Goal: Check status: Check status

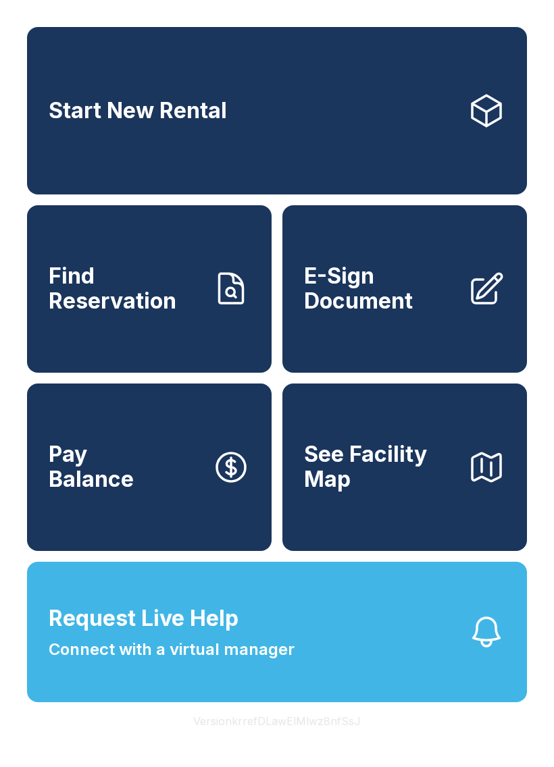
click at [180, 313] on span "Find Reservation" at bounding box center [125, 288] width 153 height 49
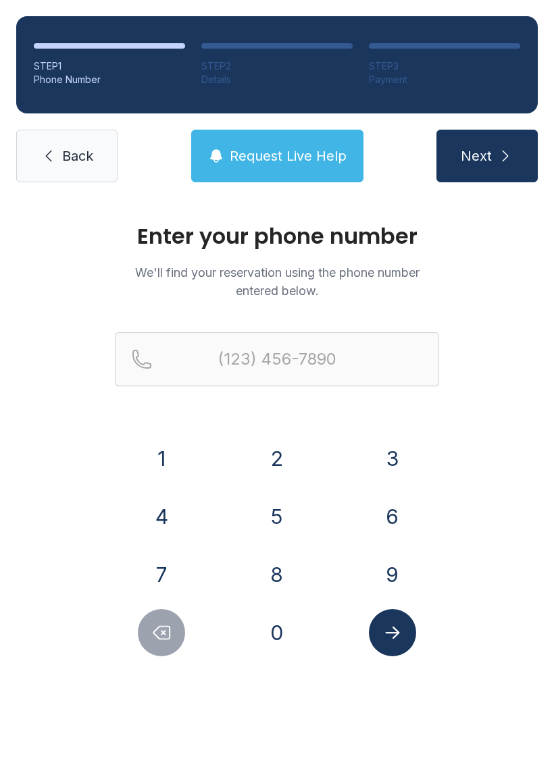
click at [288, 582] on button "8" at bounding box center [276, 574] width 47 height 47
click at [162, 524] on button "4" at bounding box center [161, 516] width 47 height 47
click at [384, 466] on button "3" at bounding box center [392, 458] width 47 height 47
click at [411, 466] on button "3" at bounding box center [392, 458] width 47 height 47
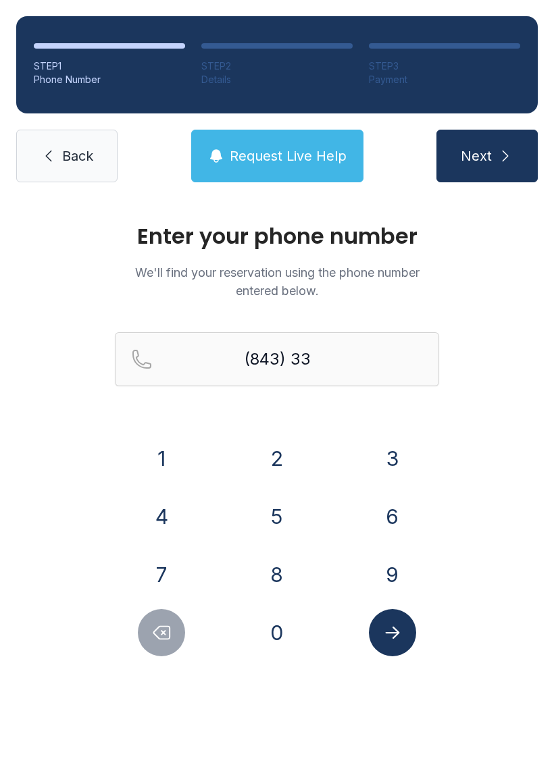
click at [291, 586] on button "8" at bounding box center [276, 574] width 47 height 47
click at [176, 576] on button "7" at bounding box center [161, 574] width 47 height 47
click at [282, 520] on button "5" at bounding box center [276, 516] width 47 height 47
click at [283, 650] on button "0" at bounding box center [276, 632] width 47 height 47
click at [397, 527] on button "6" at bounding box center [392, 516] width 47 height 47
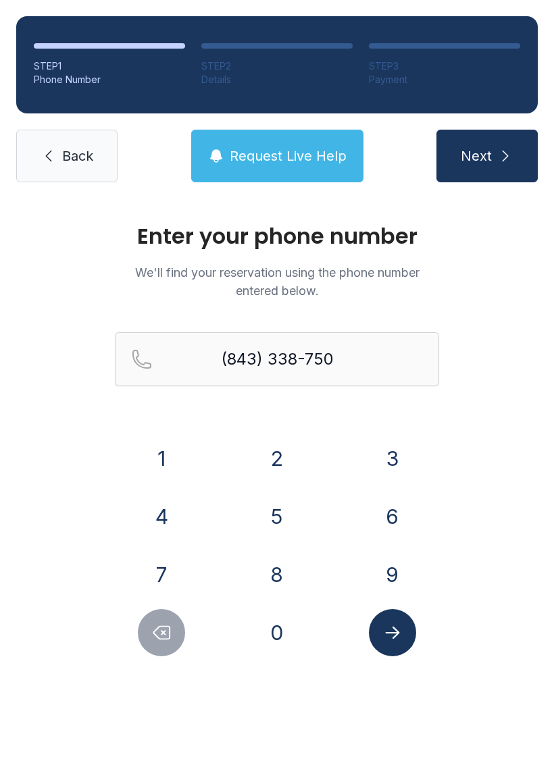
type input "[PHONE_NUMBER]"
click at [411, 638] on button "Submit lookup form" at bounding box center [392, 632] width 47 height 47
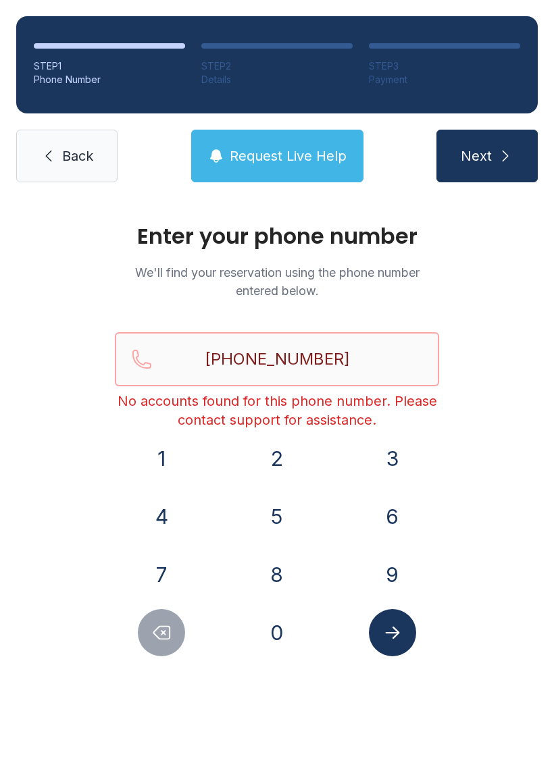
click at [353, 361] on input "[PHONE_NUMBER]" at bounding box center [277, 359] width 324 height 54
click at [70, 149] on span "Back" at bounding box center [77, 156] width 31 height 19
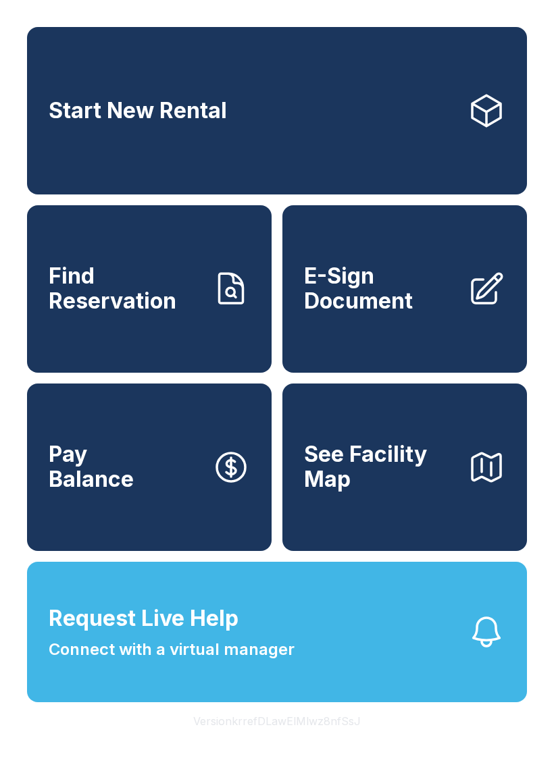
click at [146, 313] on span "Find Reservation" at bounding box center [125, 288] width 153 height 49
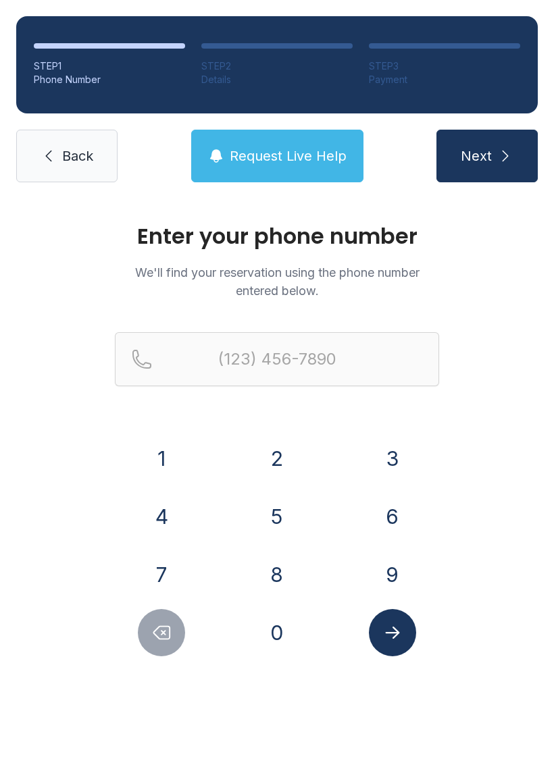
click at [278, 597] on button "8" at bounding box center [276, 574] width 47 height 47
click at [166, 495] on button "4" at bounding box center [161, 516] width 47 height 47
click at [387, 455] on button "3" at bounding box center [392, 458] width 47 height 47
click at [398, 467] on button "3" at bounding box center [392, 458] width 47 height 47
click at [286, 642] on button "0" at bounding box center [276, 632] width 47 height 47
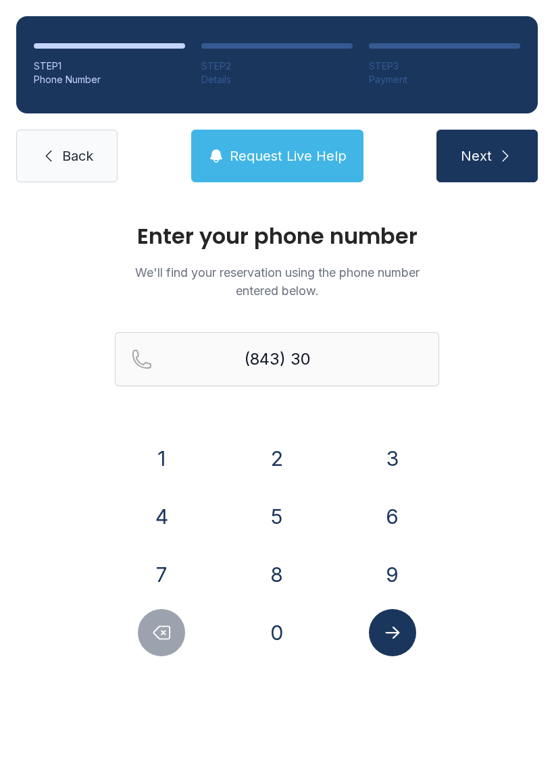
click at [163, 527] on button "4" at bounding box center [161, 516] width 47 height 47
click at [272, 469] on button "2" at bounding box center [276, 458] width 47 height 47
click at [375, 530] on button "6" at bounding box center [392, 516] width 47 height 47
click at [389, 521] on button "6" at bounding box center [392, 516] width 47 height 47
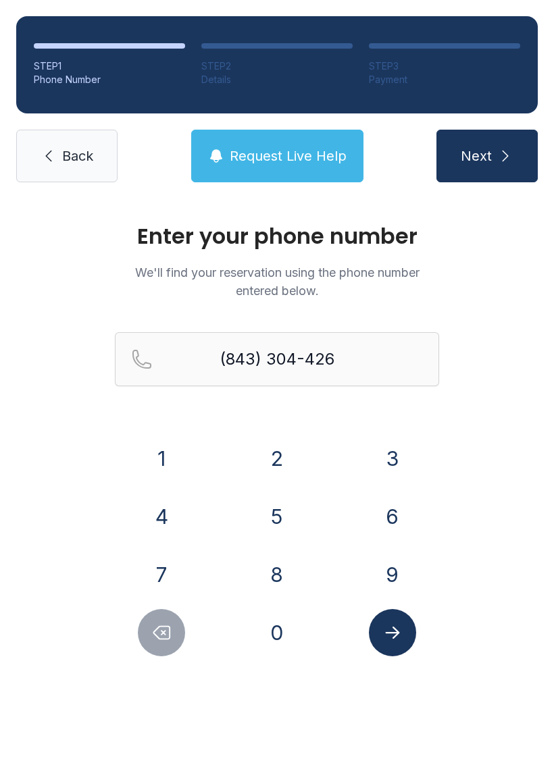
type input "[PHONE_NUMBER]"
click at [399, 651] on button "Submit lookup form" at bounding box center [392, 632] width 47 height 47
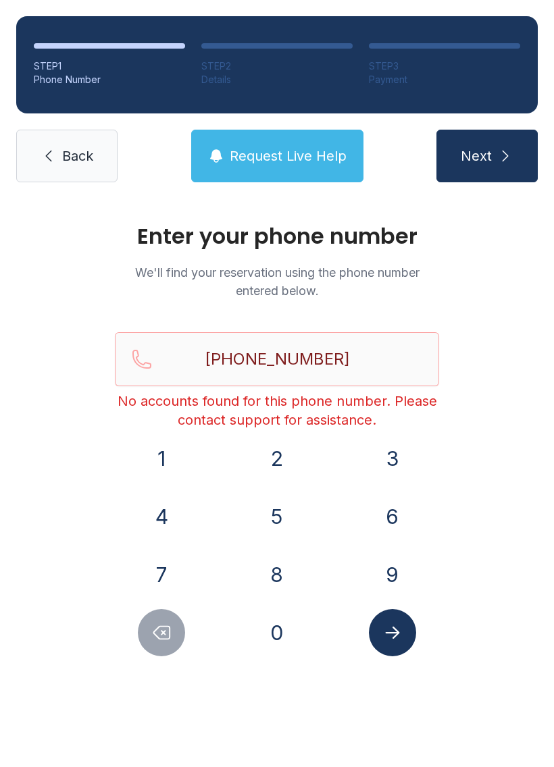
click at [72, 138] on link "Back" at bounding box center [66, 156] width 101 height 53
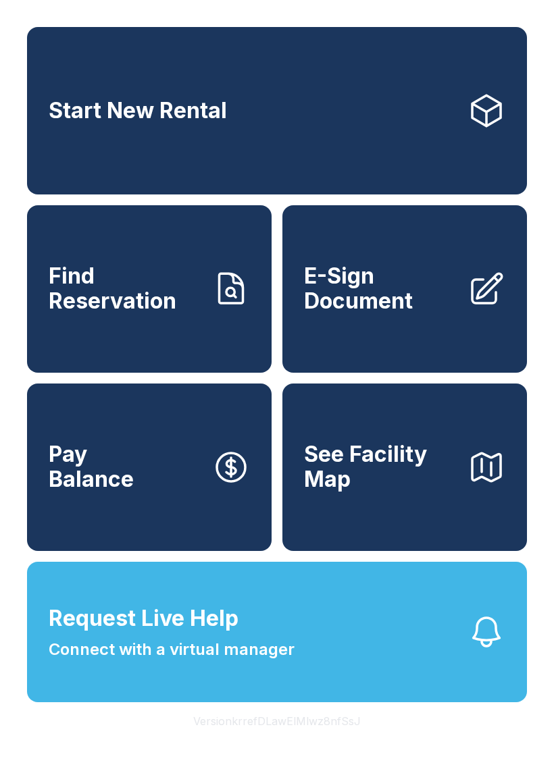
click at [257, 662] on span "Connect with a virtual manager" at bounding box center [172, 650] width 246 height 24
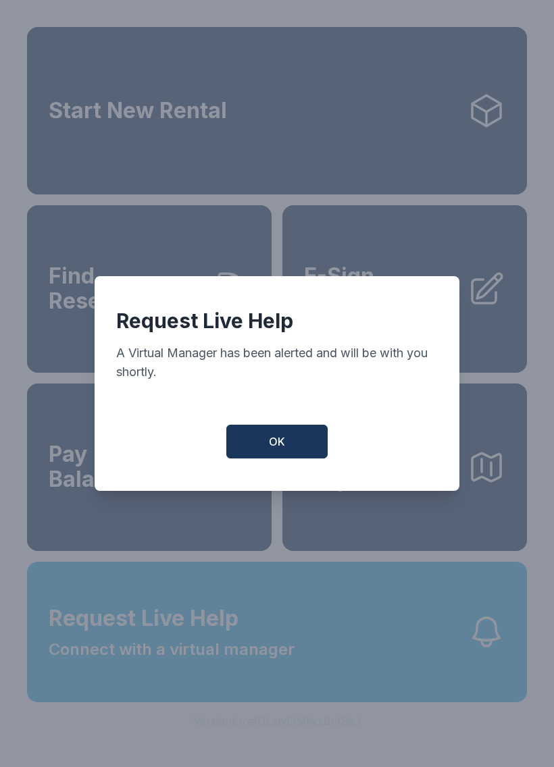
click at [273, 449] on span "OK" at bounding box center [277, 442] width 16 height 16
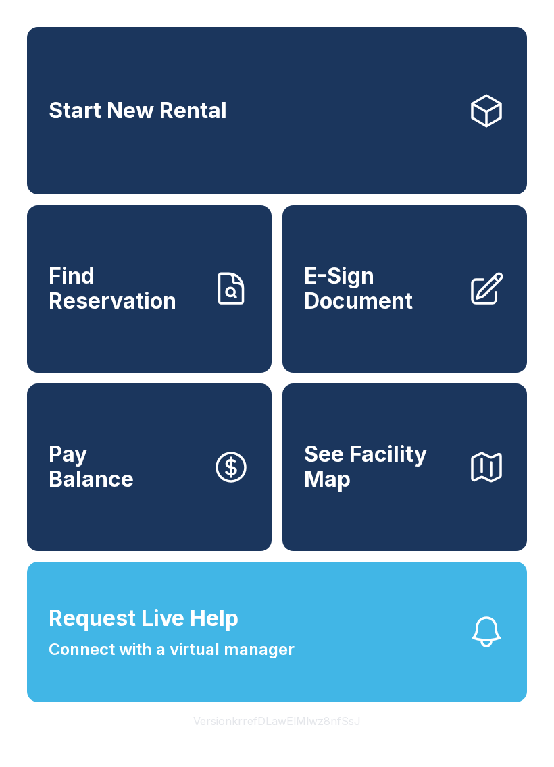
click at [304, 655] on button "Request Live Help Connect with a virtual manager" at bounding box center [277, 632] width 500 height 141
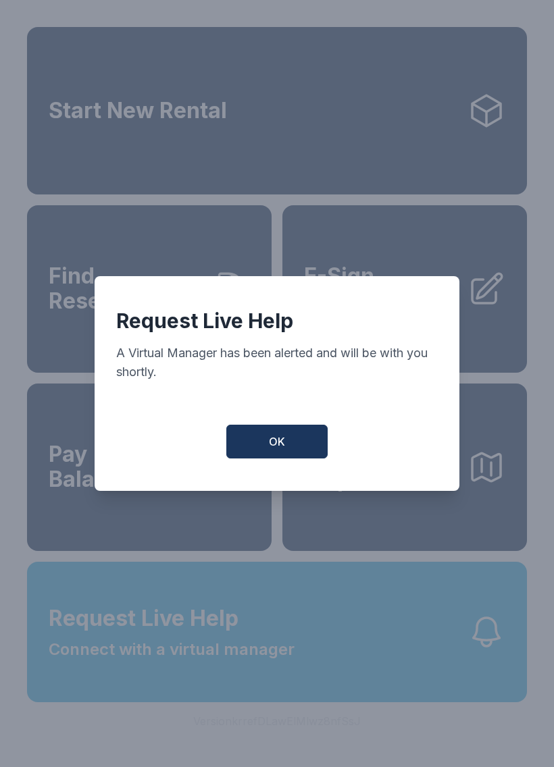
click at [292, 455] on button "OK" at bounding box center [276, 442] width 101 height 34
